Goal: Information Seeking & Learning: Learn about a topic

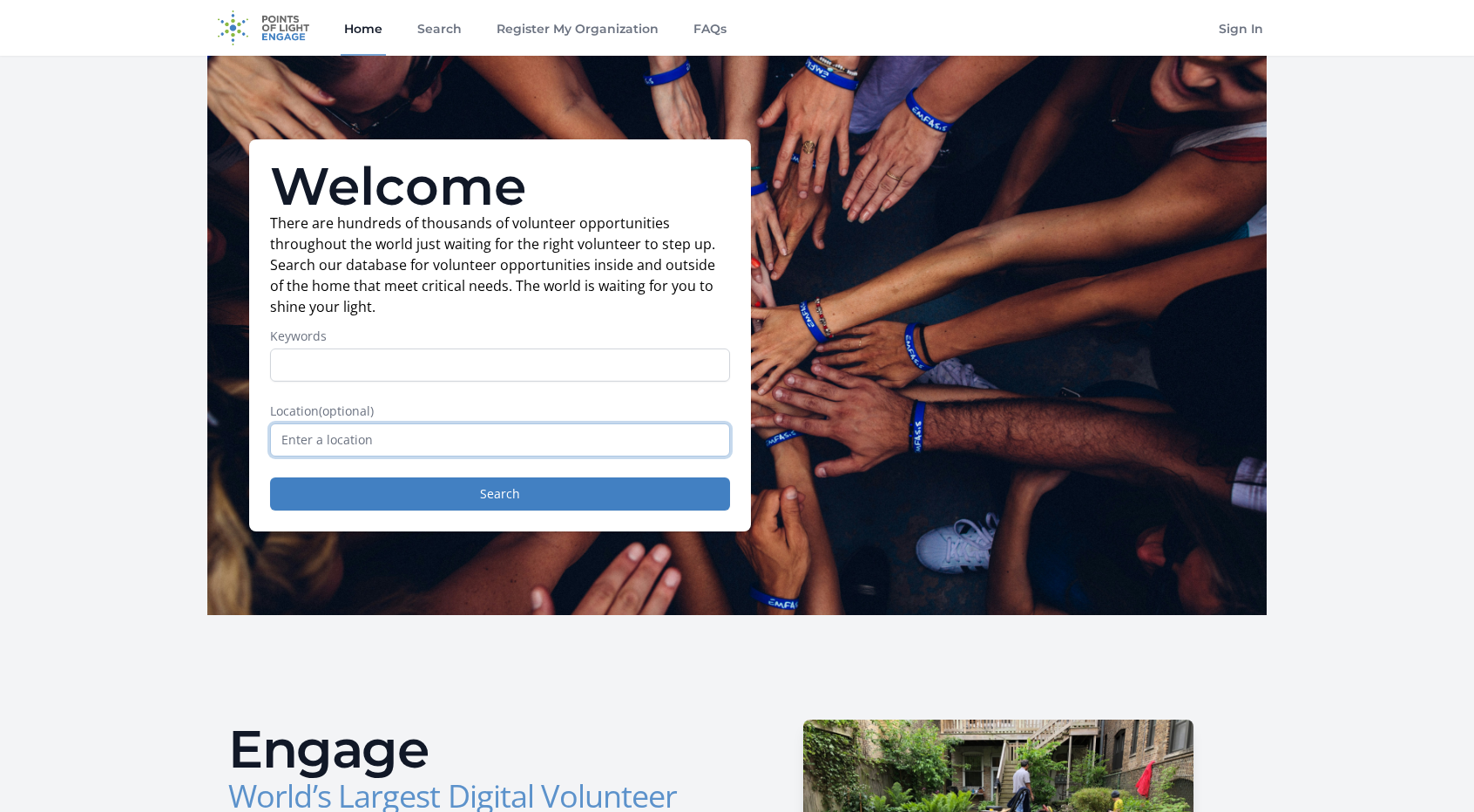
click at [422, 446] on input "text" at bounding box center [500, 439] width 460 height 33
click at [394, 446] on input "text" at bounding box center [500, 439] width 460 height 33
click at [420, 370] on input "Keywords" at bounding box center [500, 365] width 460 height 33
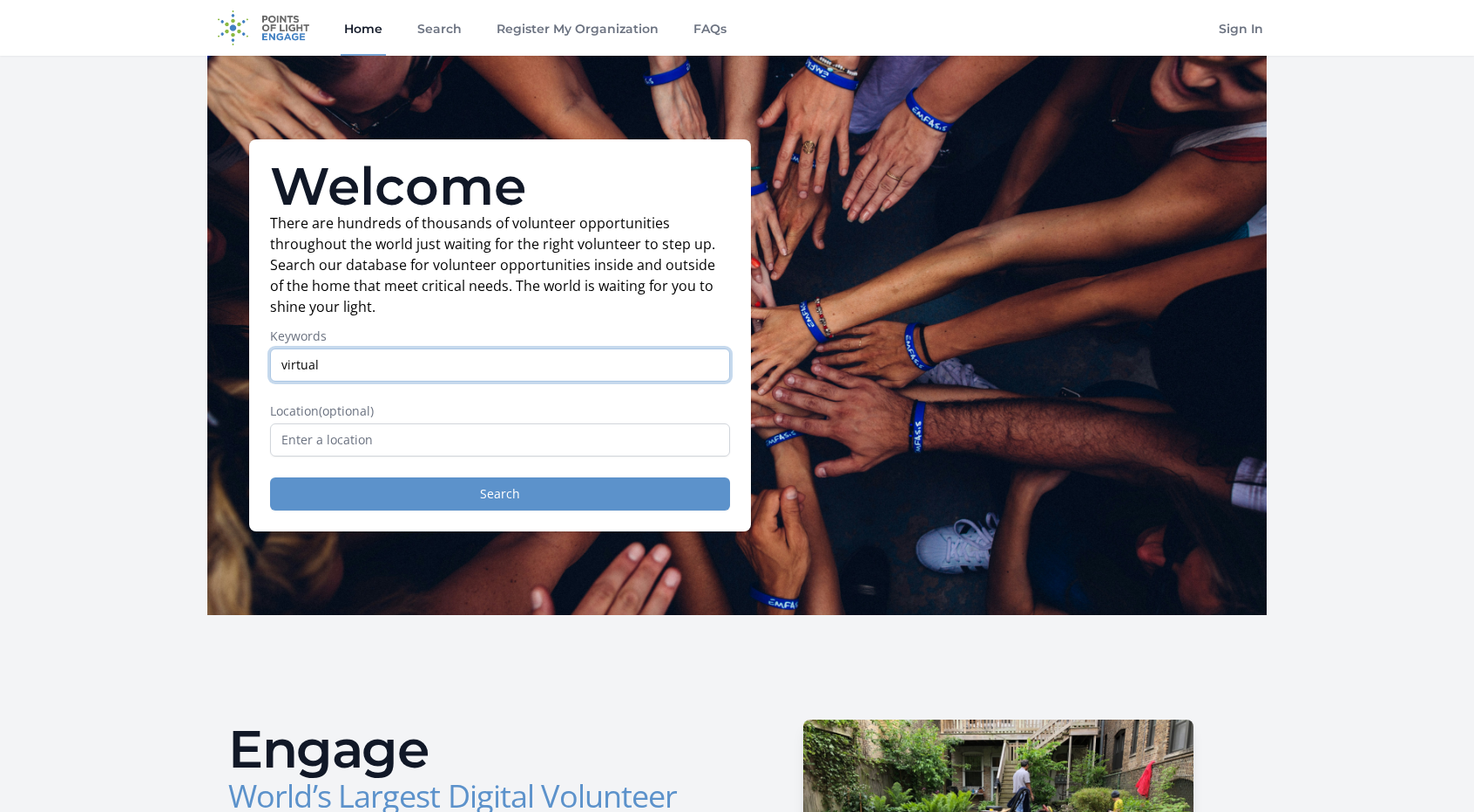
type input "virtual"
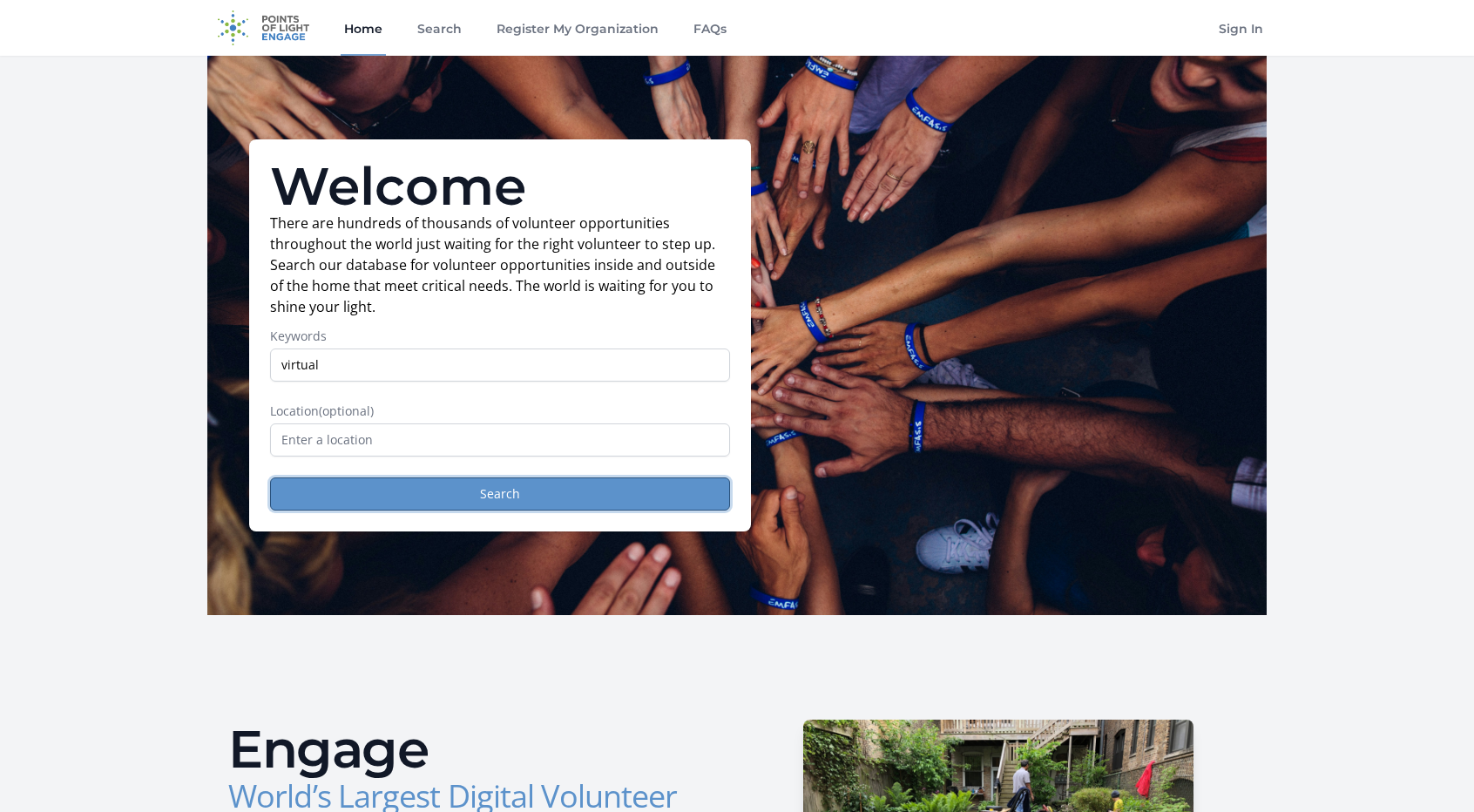
click at [494, 497] on button "Search" at bounding box center [500, 493] width 460 height 33
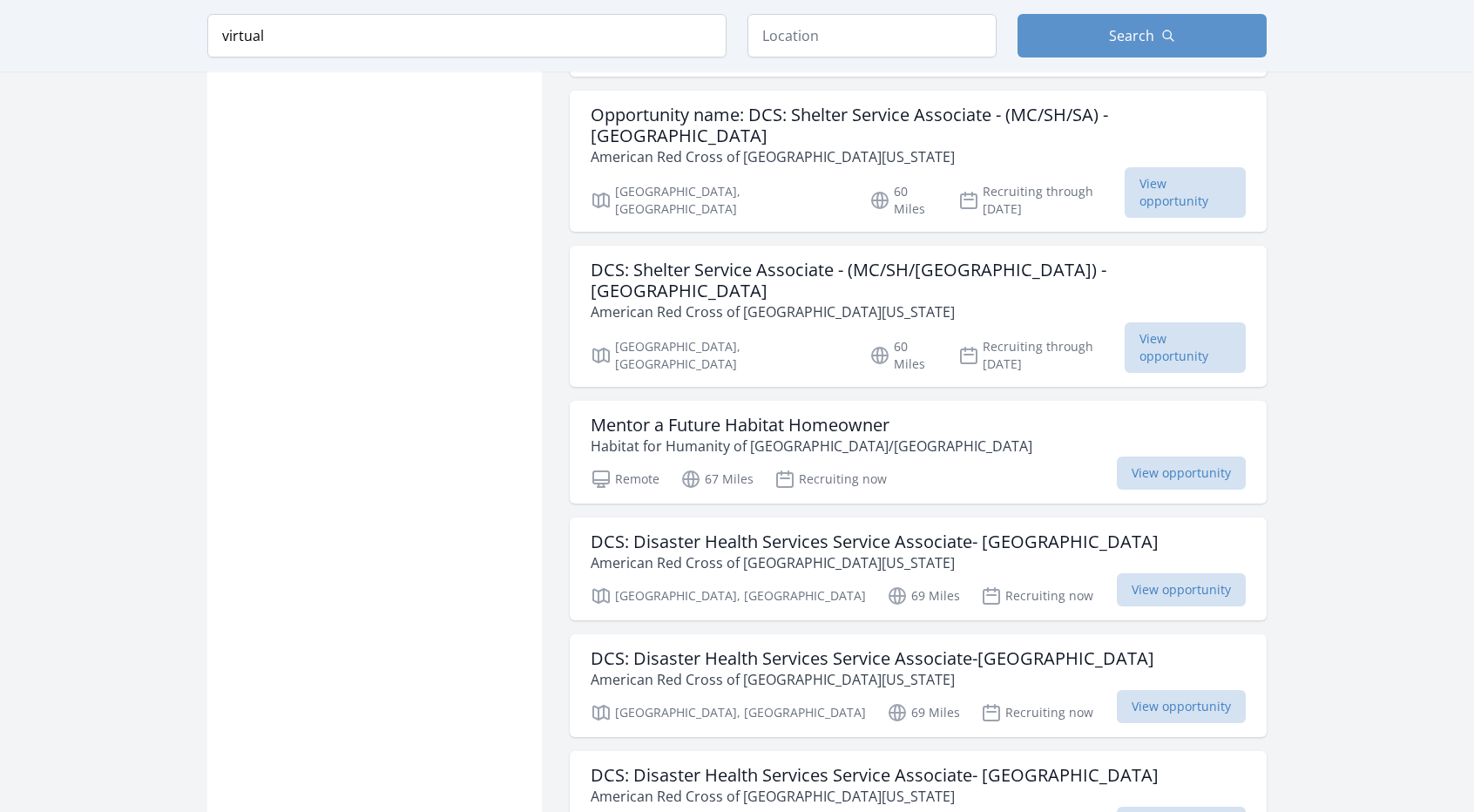
scroll to position [1526, 0]
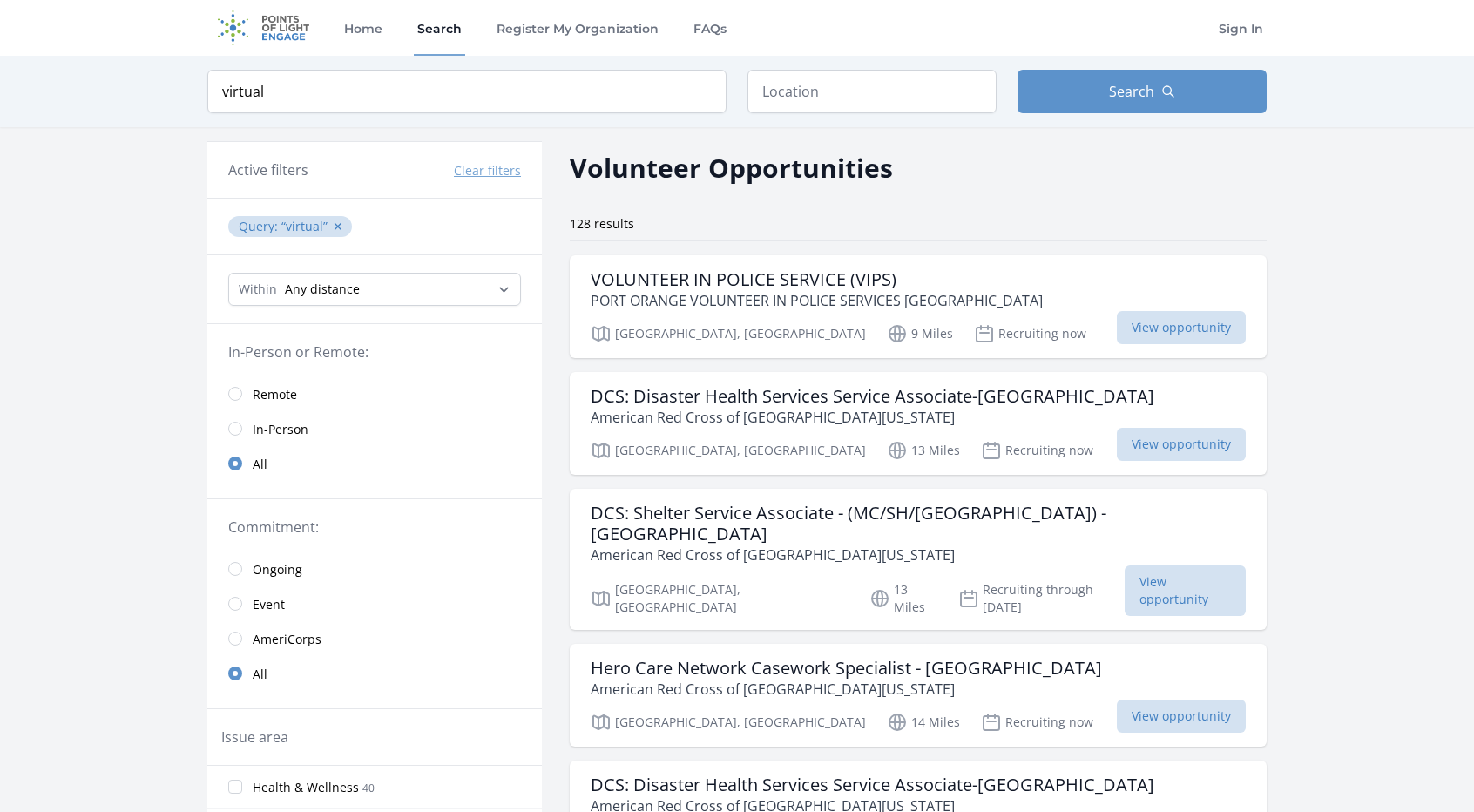
click at [236, 389] on input "radio" at bounding box center [235, 394] width 14 height 14
